Goal: Task Accomplishment & Management: Manage account settings

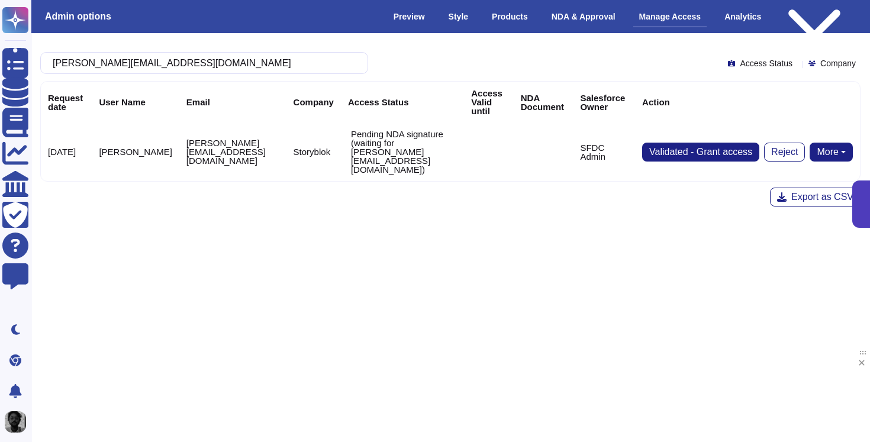
type input "[EMAIL_ADDRESS][DOMAIN_NAME]"
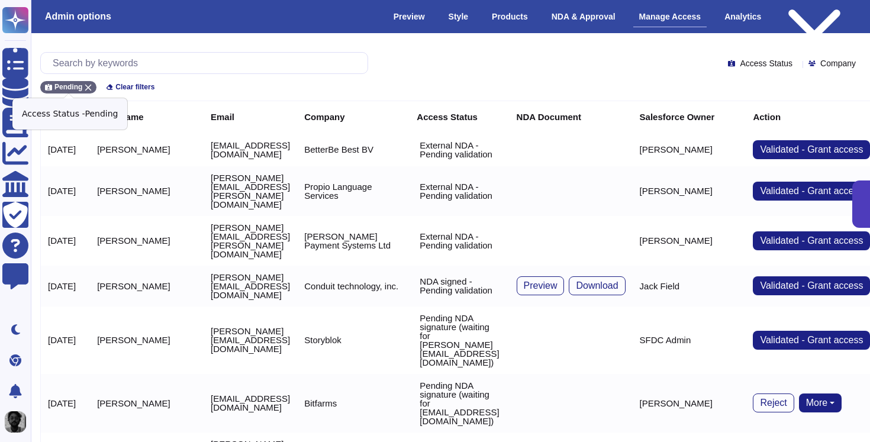
click at [91, 85] on icon at bounding box center [88, 88] width 7 height 7
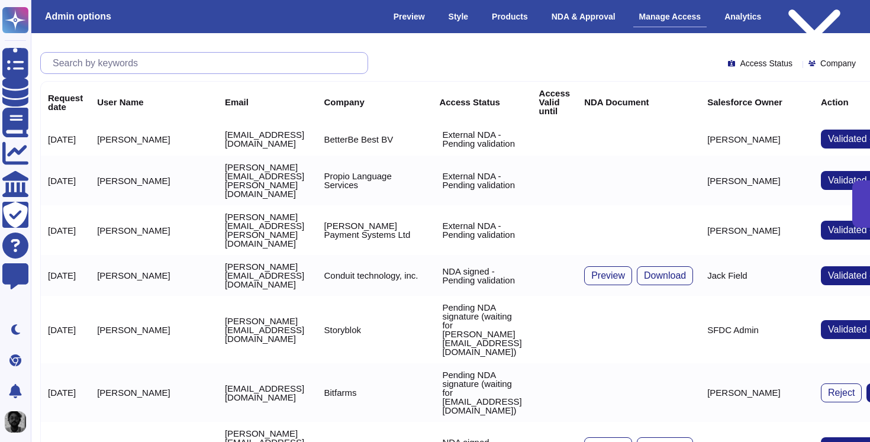
click at [132, 67] on input "text" at bounding box center [207, 63] width 321 height 21
paste input "[EMAIL_ADDRESS][DOMAIN_NAME]"
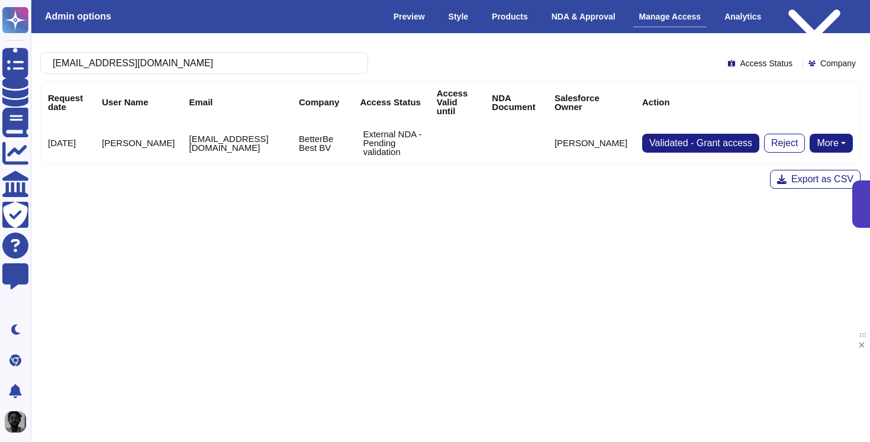
type input "[EMAIL_ADDRESS][DOMAIN_NAME]"
click at [840, 134] on button "More" at bounding box center [831, 143] width 43 height 19
click at [797, 173] on link "Send NDA" at bounding box center [787, 180] width 131 height 14
